Goal: Information Seeking & Learning: Check status

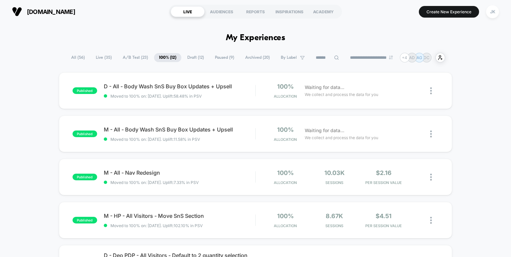
scroll to position [19, 0]
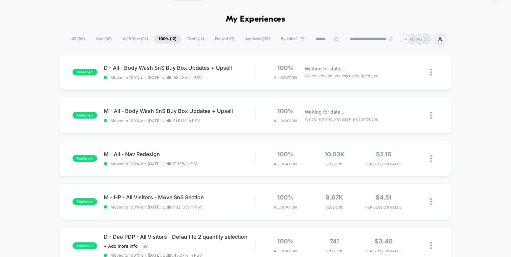
click at [224, 39] on span "Paused ( 9 )" at bounding box center [224, 39] width 29 height 9
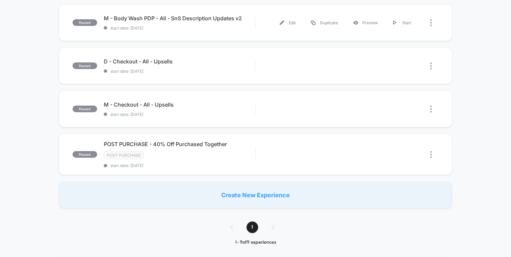
scroll to position [334, 0]
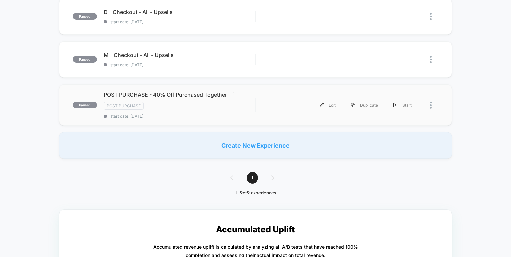
click at [198, 95] on span "POST PURCHASE - 40% Off Purchased Together Click to edit experience details" at bounding box center [180, 94] width 152 height 7
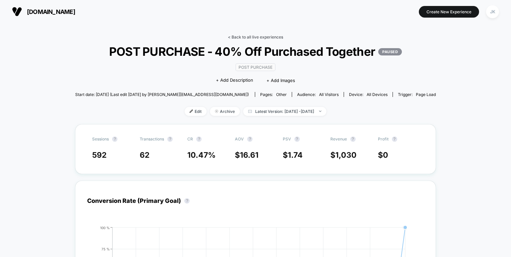
click at [247, 36] on link "< Back to all live experiences" at bounding box center [255, 37] width 55 height 5
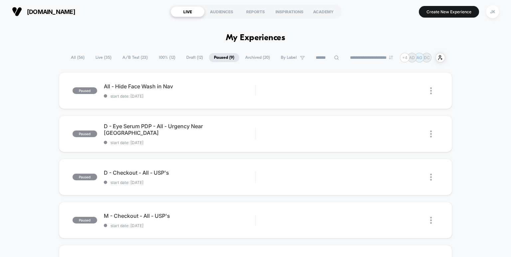
click at [160, 57] on span "100% ( 12 )" at bounding box center [167, 57] width 27 height 9
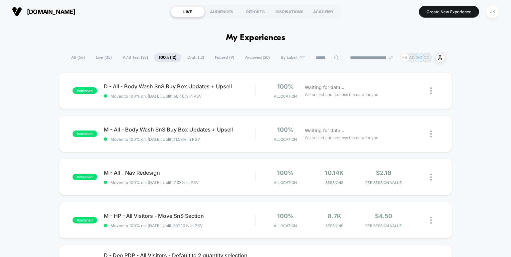
click at [248, 55] on span "Archived ( 20 )" at bounding box center [257, 57] width 35 height 9
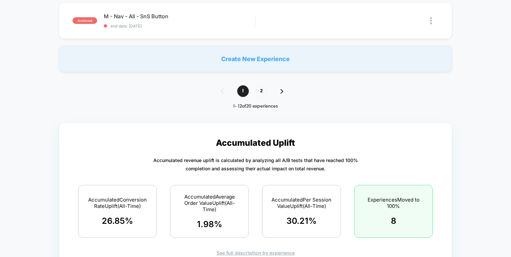
scroll to position [554, 0]
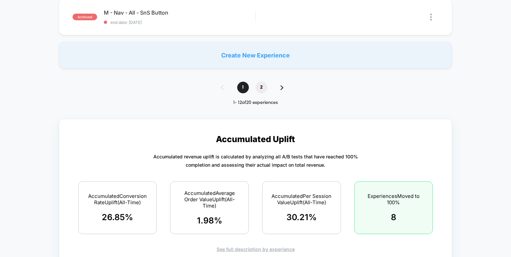
click at [261, 90] on span "2" at bounding box center [261, 88] width 12 height 12
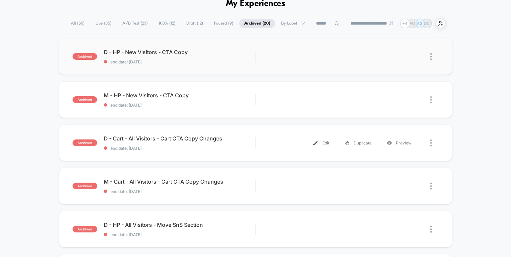
scroll to position [36, 0]
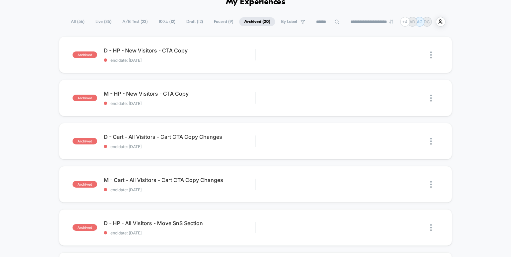
click at [215, 18] on span "Paused ( 9 )" at bounding box center [223, 21] width 29 height 9
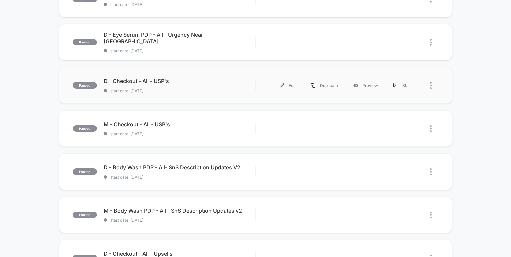
scroll to position [0, 0]
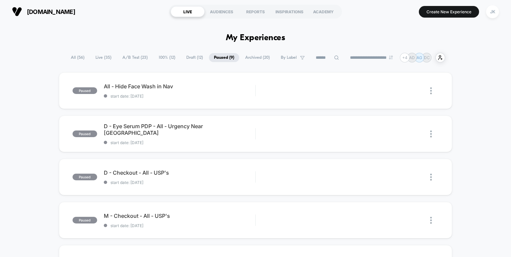
click at [194, 56] on span "Draft ( 12 )" at bounding box center [194, 57] width 27 height 9
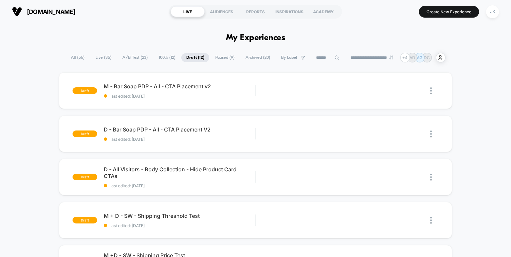
click at [165, 57] on span "100% ( 12 )" at bounding box center [167, 57] width 27 height 9
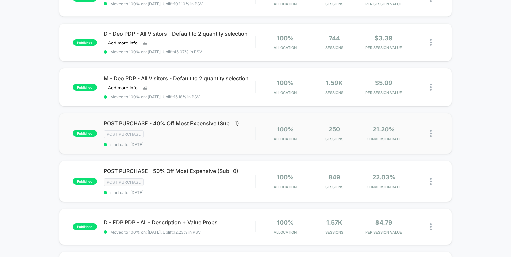
scroll to position [223, 0]
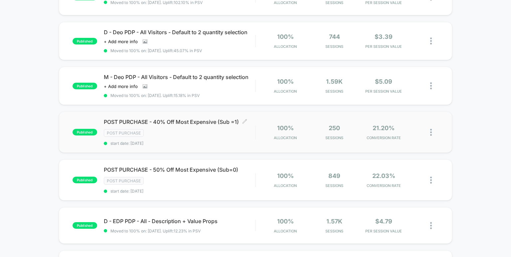
click at [199, 125] on span "POST PURCHASE - 40% Off Most Expensive (Sub =1) Click to edit experience details" at bounding box center [180, 122] width 152 height 7
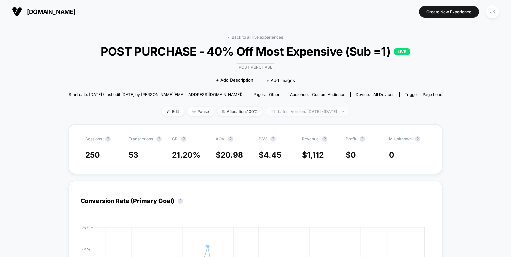
click at [290, 116] on span "Latest Version: [DATE] - [DATE]" at bounding box center [307, 111] width 83 height 9
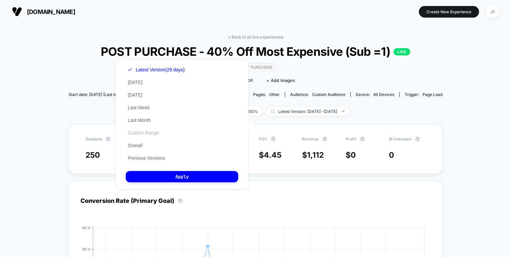
click at [150, 134] on button "Custom Range" at bounding box center [143, 133] width 35 height 6
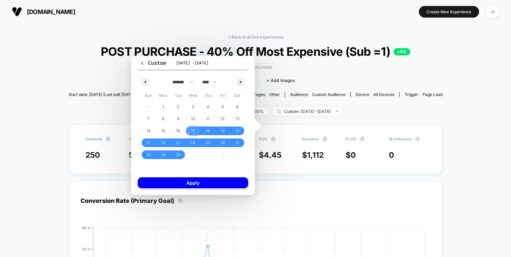
click at [194, 128] on span "17" at bounding box center [193, 131] width 4 height 12
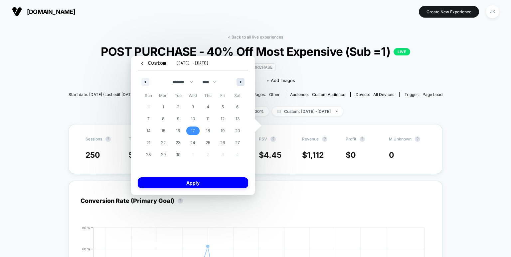
click at [241, 83] on button "button" at bounding box center [240, 82] width 8 height 8
click at [146, 87] on div "******* ******** ***** ***** *** **** **** ****** ********* ******* ******** **…" at bounding box center [193, 80] width 110 height 20
click at [146, 83] on button "button" at bounding box center [145, 82] width 8 height 8
click at [145, 85] on button "button" at bounding box center [145, 82] width 8 height 8
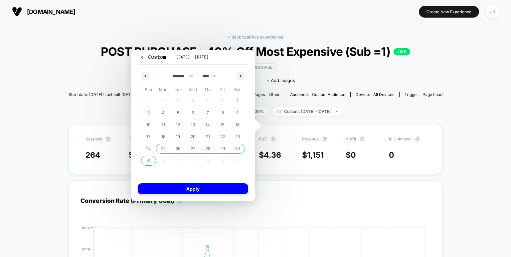
click at [163, 146] on span "25" at bounding box center [163, 149] width 5 height 12
click at [239, 77] on button "button" at bounding box center [240, 76] width 8 height 8
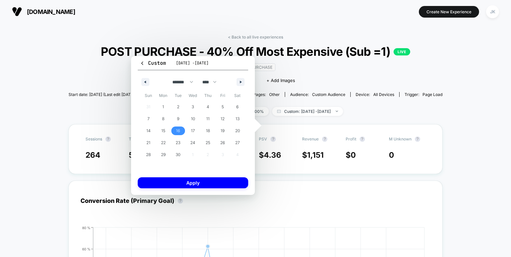
click at [185, 129] on span "16" at bounding box center [178, 131] width 15 height 9
click at [148, 81] on button "button" at bounding box center [145, 82] width 8 height 8
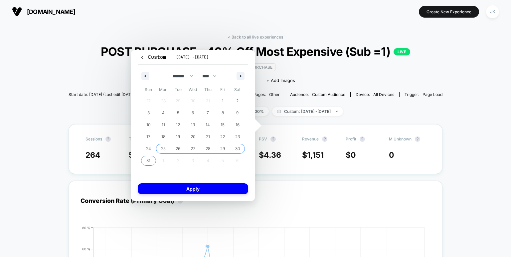
click at [163, 147] on span "25" at bounding box center [163, 149] width 5 height 12
click at [237, 77] on button "button" at bounding box center [240, 76] width 8 height 8
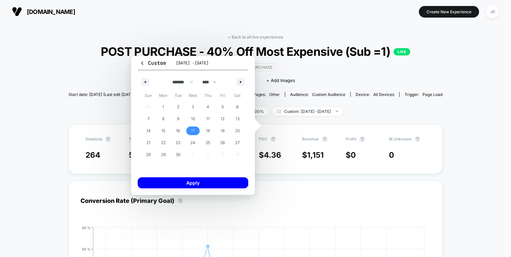
click at [191, 132] on span "17" at bounding box center [193, 131] width 4 height 12
select select "*"
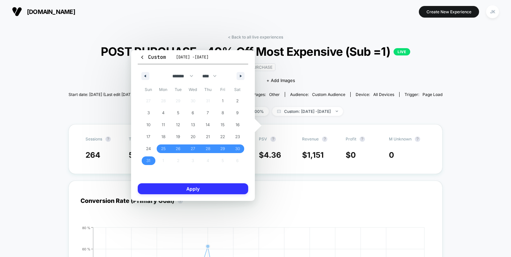
click at [195, 186] on button "Apply" at bounding box center [193, 188] width 110 height 11
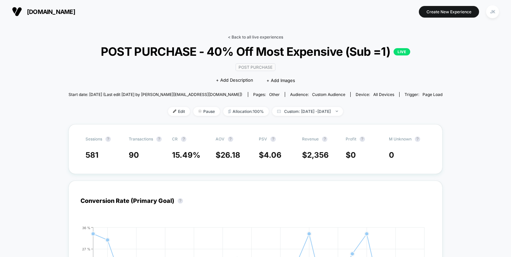
click at [238, 35] on link "< Back to all live experiences" at bounding box center [255, 37] width 55 height 5
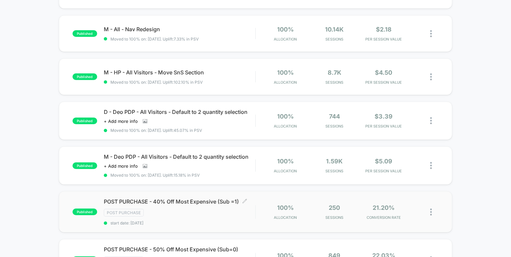
scroll to position [250, 0]
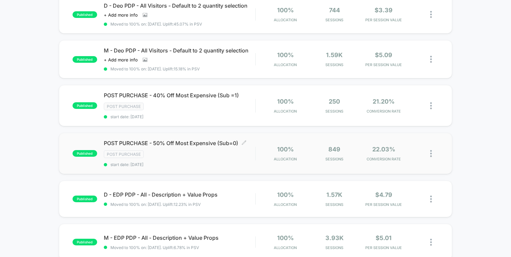
click at [200, 147] on span "POST PURCHASE - 50% Off Most Expensive (Sub=0) Click to edit experience details" at bounding box center [180, 143] width 152 height 7
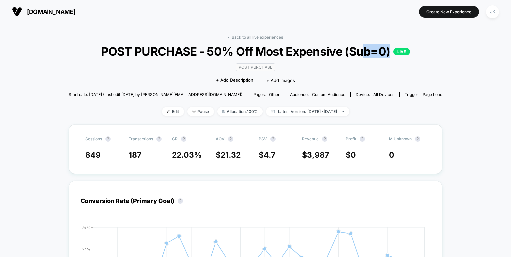
drag, startPoint x: 240, startPoint y: 64, endPoint x: 288, endPoint y: 66, distance: 47.2
click at [288, 59] on span "POST PURCHASE - 50% Off Most Expensive (Sub=0) LIVE" at bounding box center [255, 52] width 336 height 14
click at [259, 59] on span "POST PURCHASE - 50% Off Most Expensive (Sub=0) LIVE" at bounding box center [255, 52] width 336 height 14
drag, startPoint x: 217, startPoint y: 66, endPoint x: 275, endPoint y: 72, distance: 58.8
click at [275, 59] on span "POST PURCHASE - 50% Off Most Expensive (Sub=0) LIVE" at bounding box center [255, 52] width 336 height 14
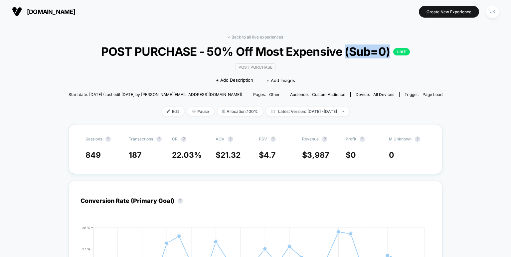
click at [261, 59] on span "POST PURCHASE - 50% Off Most Expensive (Sub=0) LIVE" at bounding box center [255, 52] width 336 height 14
drag, startPoint x: 223, startPoint y: 72, endPoint x: 292, endPoint y: 72, distance: 68.8
click at [292, 59] on span "POST PURCHASE - 50% Off Most Expensive (Sub=0) LIVE" at bounding box center [255, 52] width 336 height 14
click at [275, 59] on span "POST PURCHASE - 50% Off Most Expensive (Sub=0) LIVE" at bounding box center [255, 52] width 336 height 14
click at [253, 37] on link "< Back to all live experiences" at bounding box center [255, 37] width 55 height 5
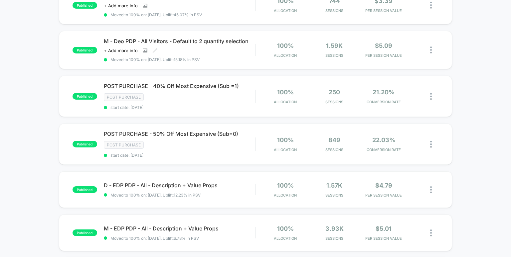
scroll to position [269, 0]
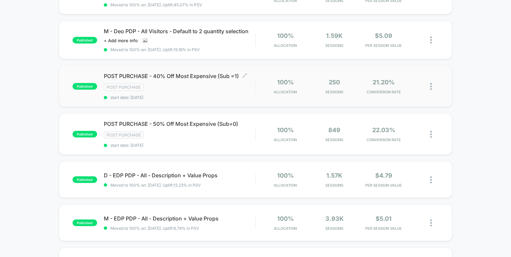
click at [181, 79] on span "POST PURCHASE - 40% Off Most Expensive (Sub =1) Click to edit experience details" at bounding box center [180, 76] width 152 height 7
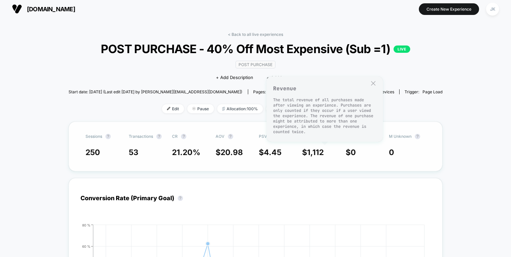
scroll to position [2, 0]
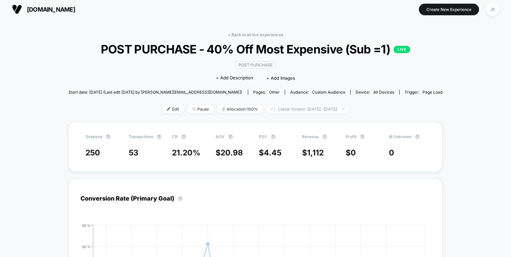
click at [325, 114] on span "Latest Version: [DATE] - [DATE]" at bounding box center [307, 109] width 83 height 9
select select "*"
select select "****"
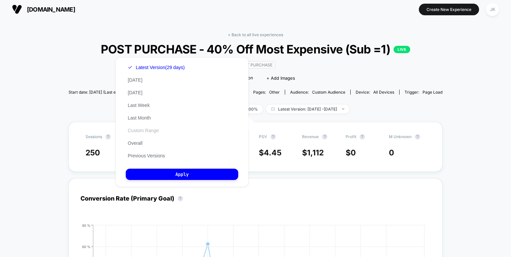
click at [147, 131] on button "Custom Range" at bounding box center [143, 131] width 35 height 6
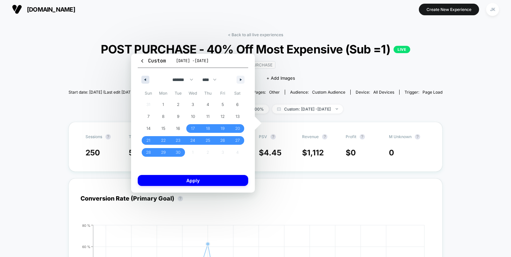
click at [145, 78] on icon "button" at bounding box center [144, 79] width 3 height 3
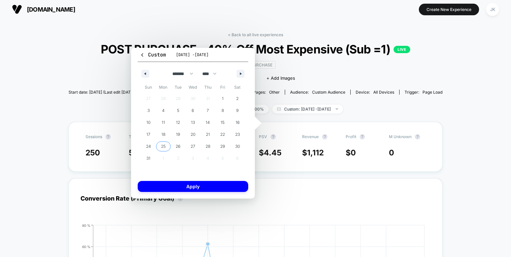
click at [165, 146] on span "25" at bounding box center [163, 147] width 5 height 12
click at [241, 74] on icon "button" at bounding box center [241, 73] width 3 height 3
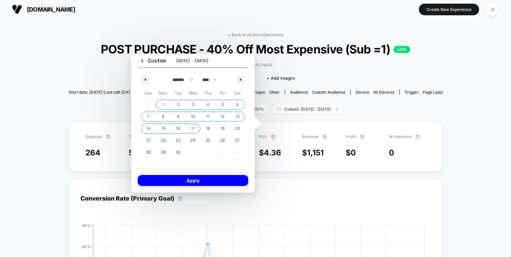
click at [189, 128] on span "17" at bounding box center [192, 128] width 15 height 9
select select "*"
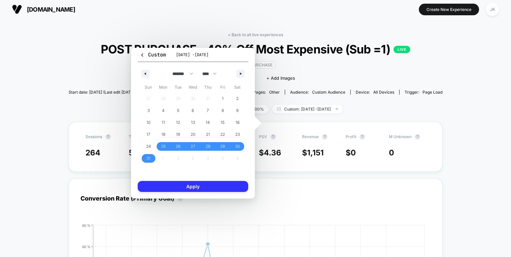
click at [203, 186] on button "Apply" at bounding box center [193, 186] width 110 height 11
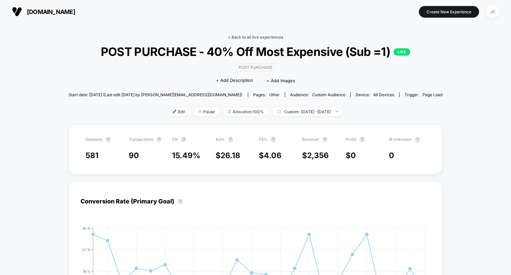
click at [253, 35] on link "< Back to all live experiences" at bounding box center [255, 37] width 55 height 5
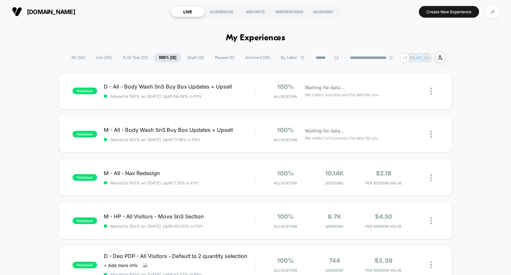
click at [161, 58] on span "100% ( 12 )" at bounding box center [167, 57] width 27 height 9
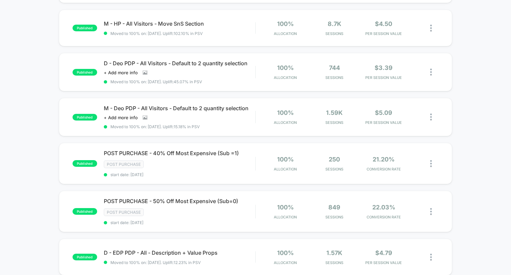
scroll to position [193, 0]
click at [38, 77] on div "published D - All - Body Wash SnS Buy Box Updates + Upsell Moved to 100% on: [D…" at bounding box center [255, 159] width 511 height 558
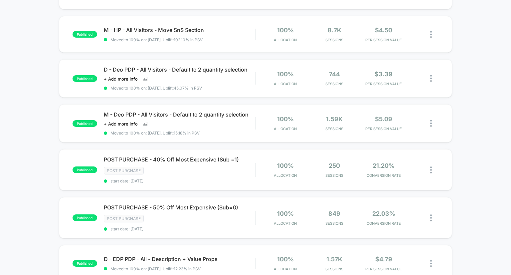
scroll to position [203, 0]
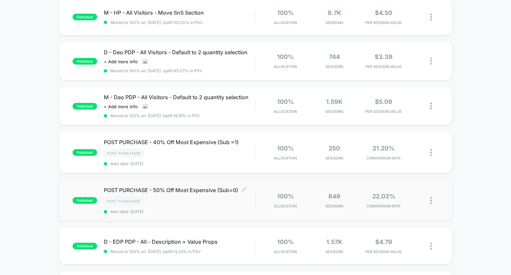
click at [201, 193] on span "POST PURCHASE - 50% Off Most Expensive (Sub=0) Click to edit experience details" at bounding box center [180, 189] width 152 height 7
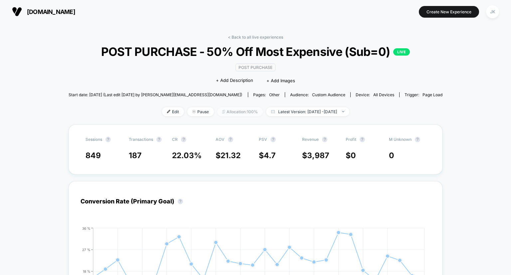
click at [218, 116] on span "Allocation: 100%" at bounding box center [240, 111] width 46 height 9
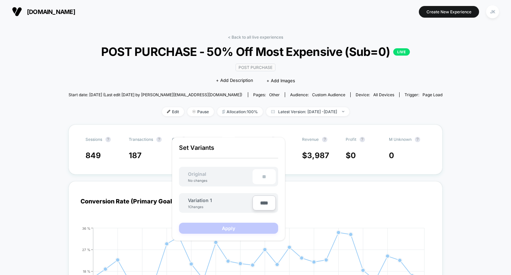
click at [197, 84] on div "Post Purchase Click to edit experience details + Add Description + Add Images" at bounding box center [255, 74] width 224 height 30
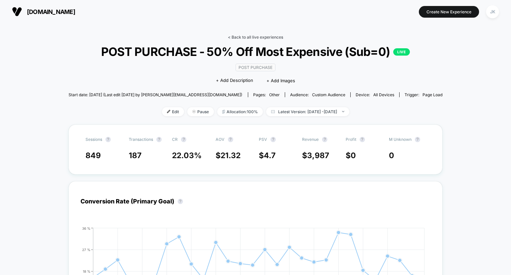
click at [250, 36] on link "< Back to all live experiences" at bounding box center [255, 37] width 55 height 5
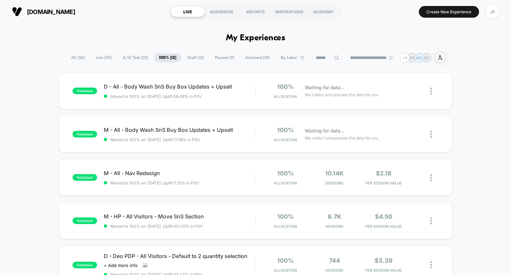
click at [191, 60] on span "Draft ( 12 )" at bounding box center [195, 57] width 27 height 9
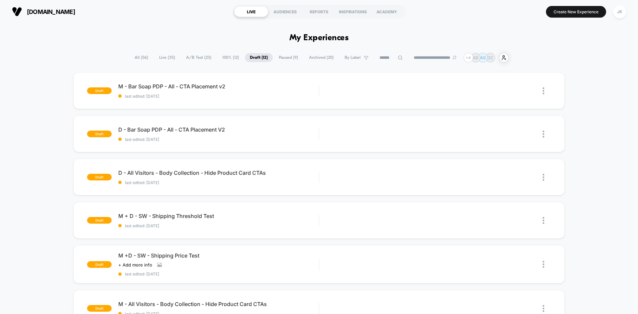
click at [280, 57] on span "Paused ( 9 )" at bounding box center [288, 57] width 29 height 9
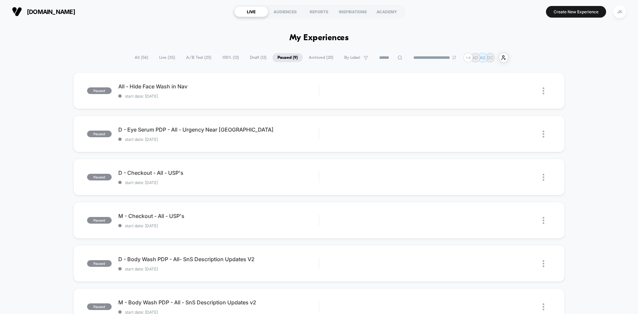
click at [260, 57] on span "Draft ( 12 )" at bounding box center [258, 57] width 27 height 9
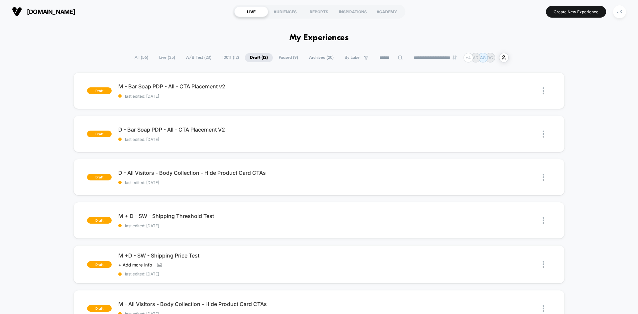
click at [221, 59] on span "100% ( 12 )" at bounding box center [230, 57] width 27 height 9
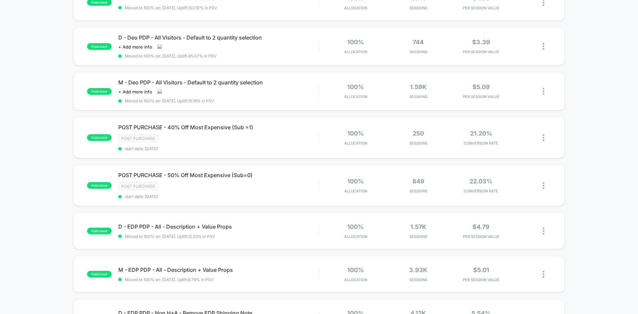
scroll to position [218, 0]
click at [221, 171] on div "published POST PURCHASE - 50% Off Most Expensive (Sub=0) Post Purchase start da…" at bounding box center [318, 185] width 491 height 41
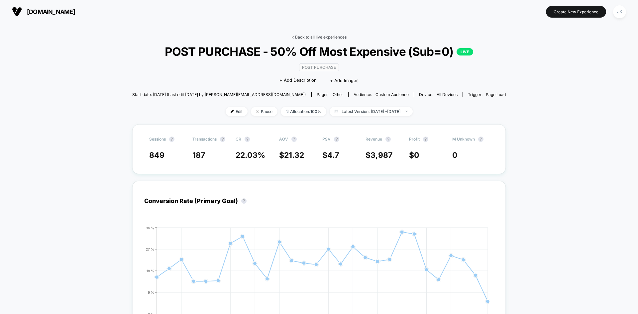
click at [320, 37] on link "< Back to all live experiences" at bounding box center [319, 37] width 55 height 5
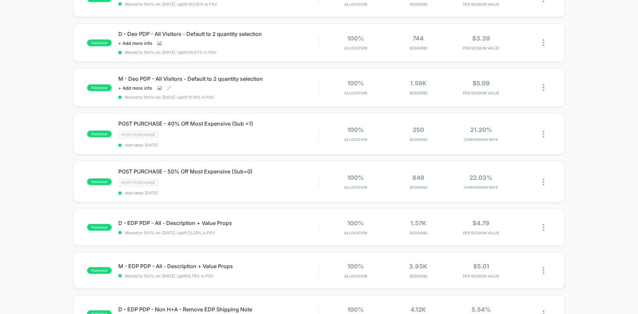
scroll to position [221, 0]
click at [242, 126] on span "POST PURCHASE - 40% Off Most Expensive (Sub =1) Click to edit experience details" at bounding box center [218, 124] width 200 height 7
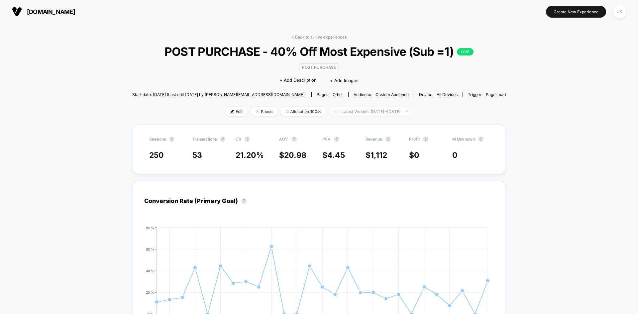
click at [350, 116] on span "Latest Version: [DATE] - [DATE]" at bounding box center [371, 111] width 83 height 9
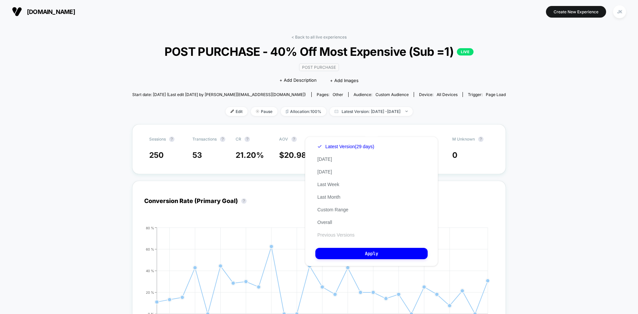
click at [340, 236] on button "Previous Versions" at bounding box center [335, 235] width 41 height 6
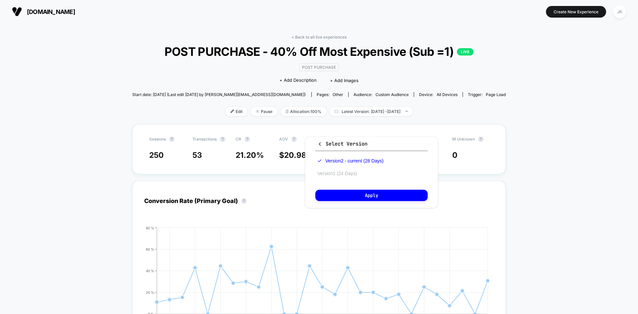
click at [345, 176] on button "Version 1 (24 Days)" at bounding box center [337, 174] width 44 height 6
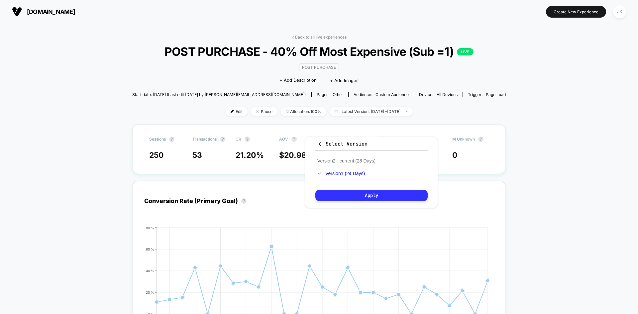
click at [365, 196] on button "Apply" at bounding box center [371, 195] width 112 height 11
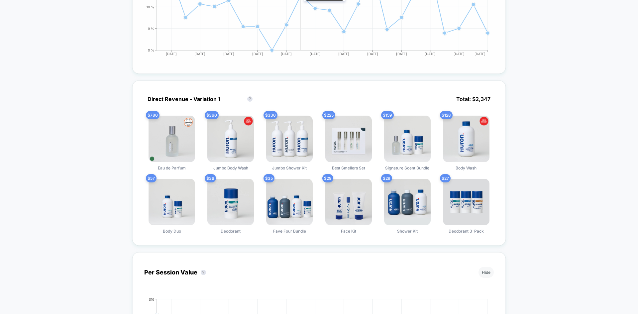
scroll to position [266, 0]
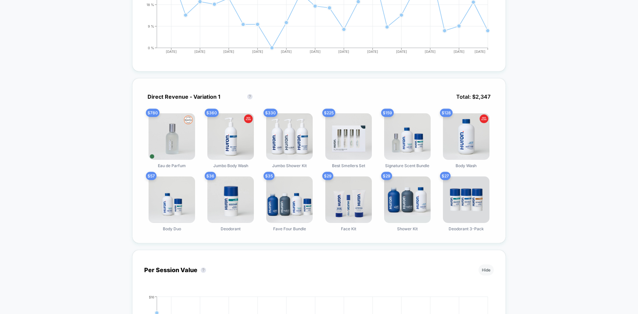
click at [176, 209] on img at bounding box center [172, 200] width 47 height 47
click at [174, 231] on div "$ 57 Body Duo" at bounding box center [172, 204] width 56 height 55
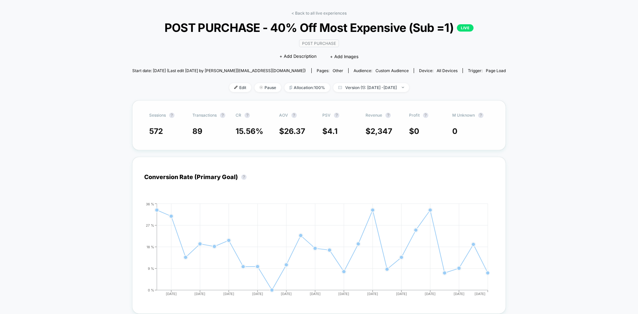
scroll to position [24, 0]
click at [320, 15] on link "< Back to all live experiences" at bounding box center [319, 12] width 55 height 5
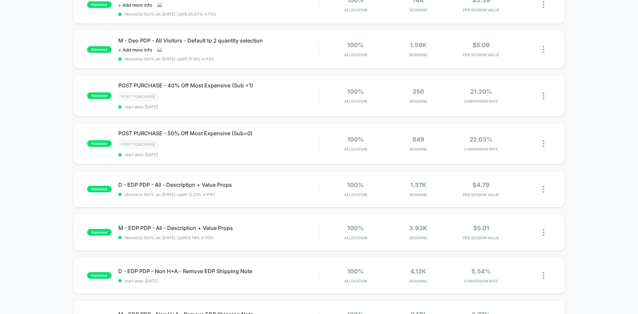
scroll to position [254, 0]
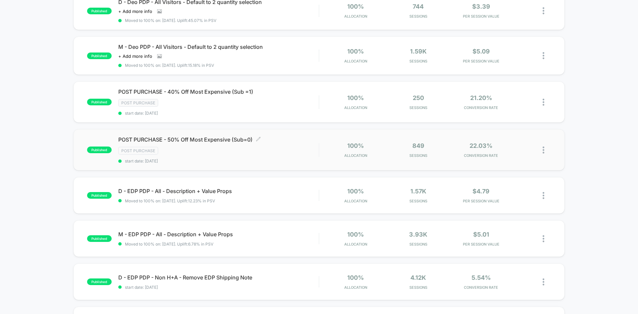
click at [244, 140] on span "POST PURCHASE - 50% Off Most Expensive (Sub=0) Click to edit experience details" at bounding box center [218, 139] width 200 height 7
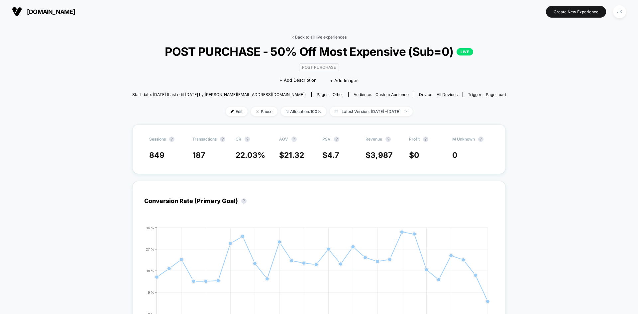
click at [304, 36] on link "< Back to all live experiences" at bounding box center [319, 37] width 55 height 5
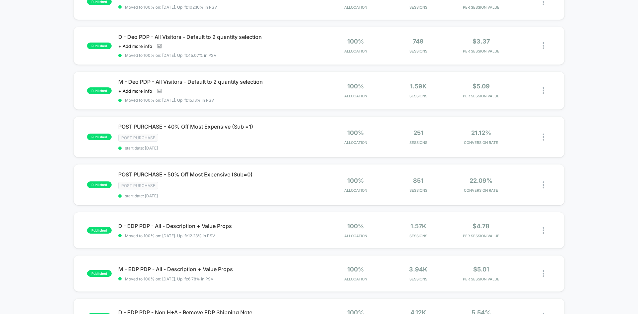
scroll to position [195, 0]
